Goal: Task Accomplishment & Management: Complete application form

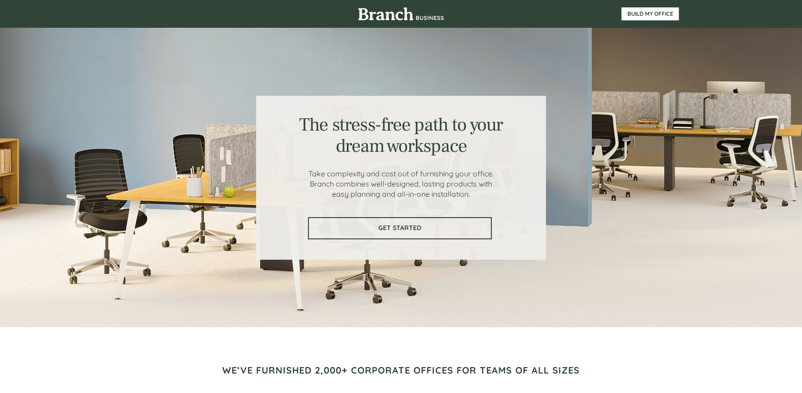
click at [418, 224] on span "GET STARTED" at bounding box center [400, 228] width 182 height 8
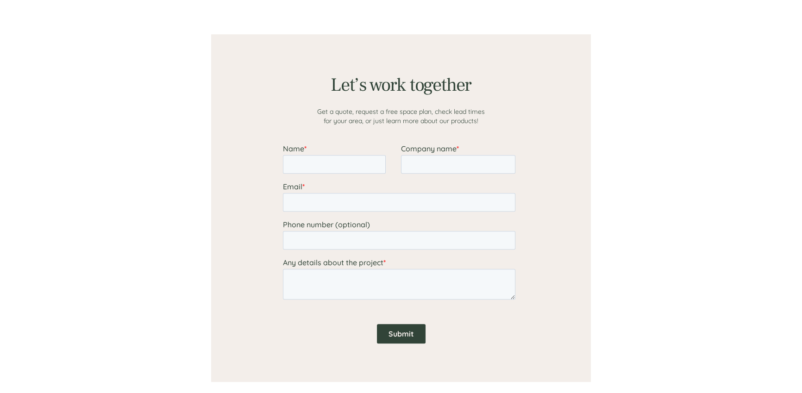
scroll to position [722, 0]
click at [324, 168] on input "Name *" at bounding box center [334, 163] width 103 height 19
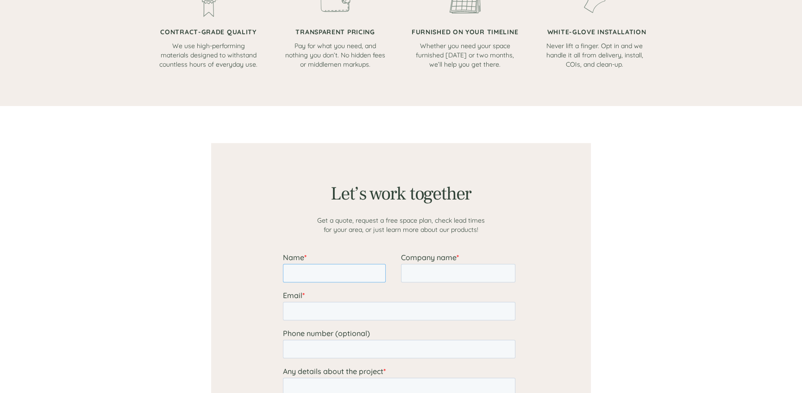
scroll to position [625, 0]
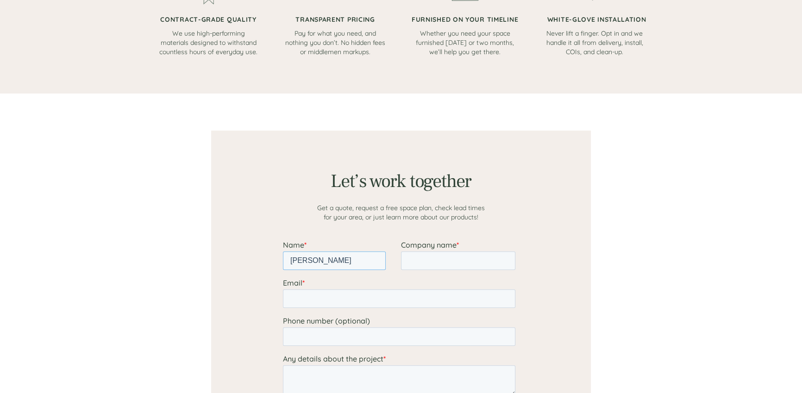
type input "[PERSON_NAME]"
type input "Cornerstone Real Estate Group"
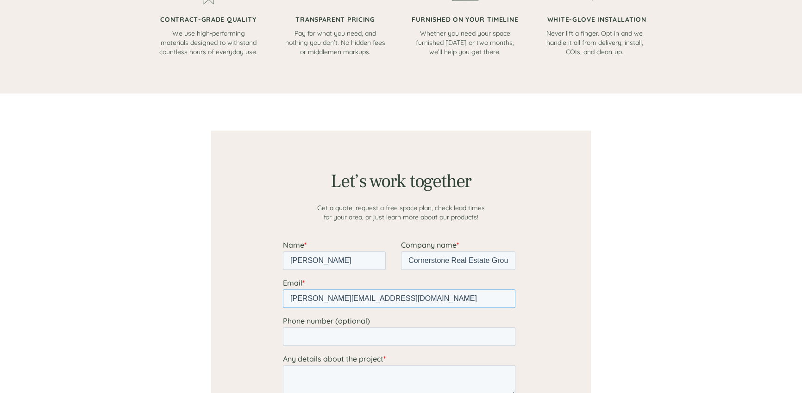
type input "[PERSON_NAME][EMAIL_ADDRESS][DOMAIN_NAME]"
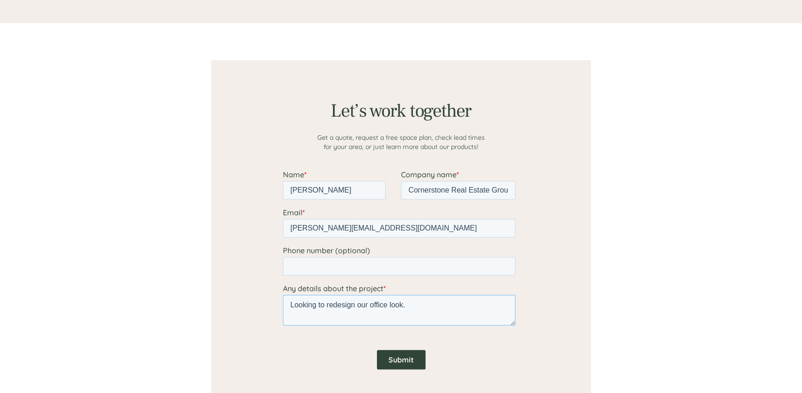
scroll to position [819, 0]
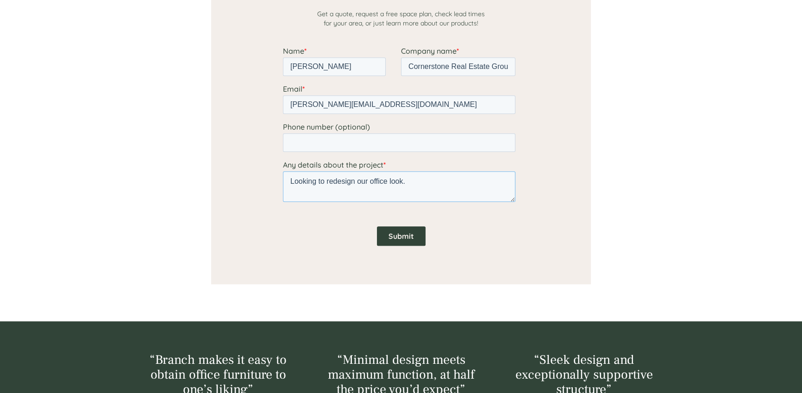
type textarea "Looking to redesign our office look."
click at [413, 237] on input "Submit" at bounding box center [401, 235] width 49 height 19
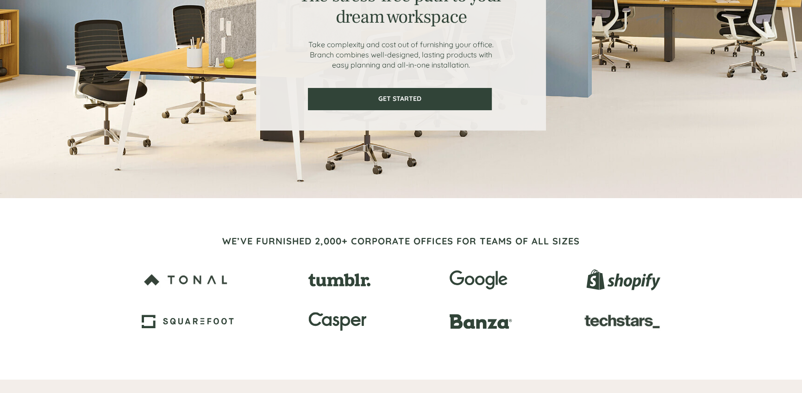
scroll to position [0, 0]
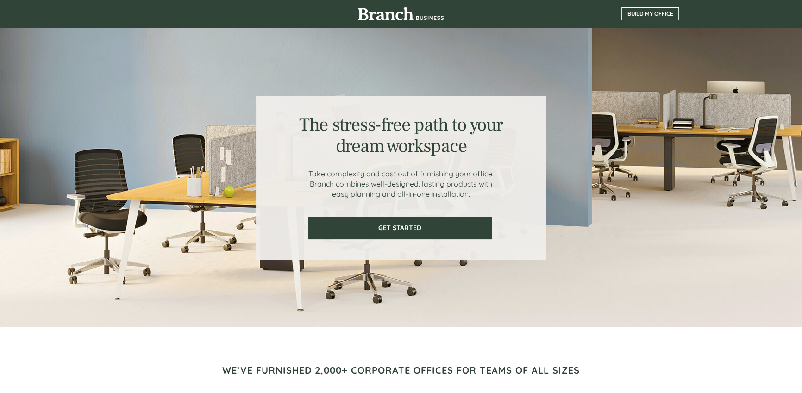
click at [658, 15] on span "BUILD MY OFFICE" at bounding box center [650, 14] width 56 height 6
